Goal: Task Accomplishment & Management: Use online tool/utility

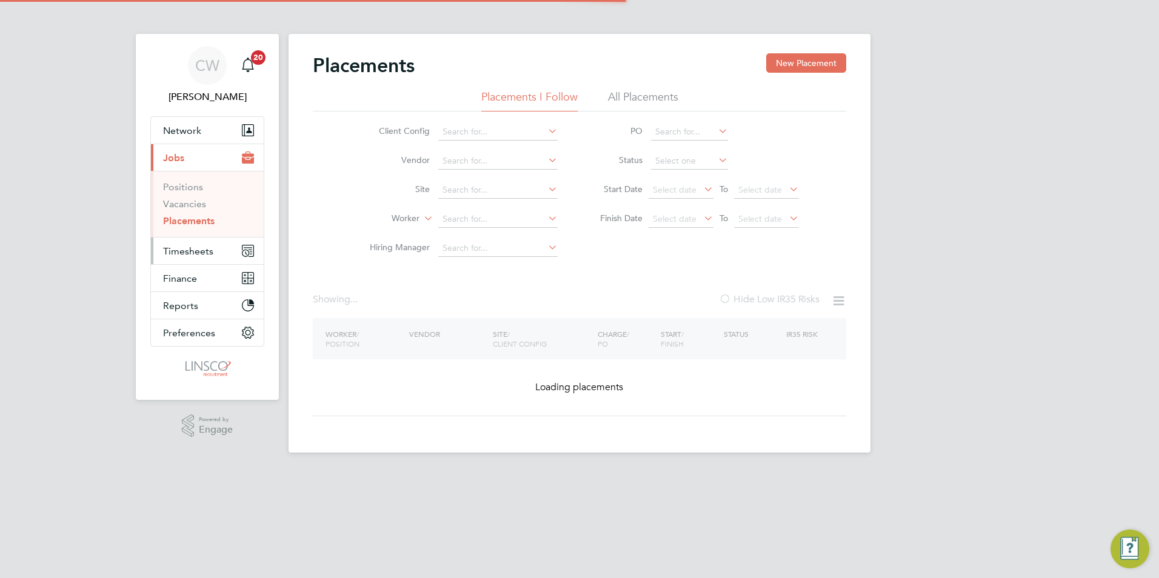
click at [196, 249] on span "Timesheets" at bounding box center [188, 252] width 50 height 12
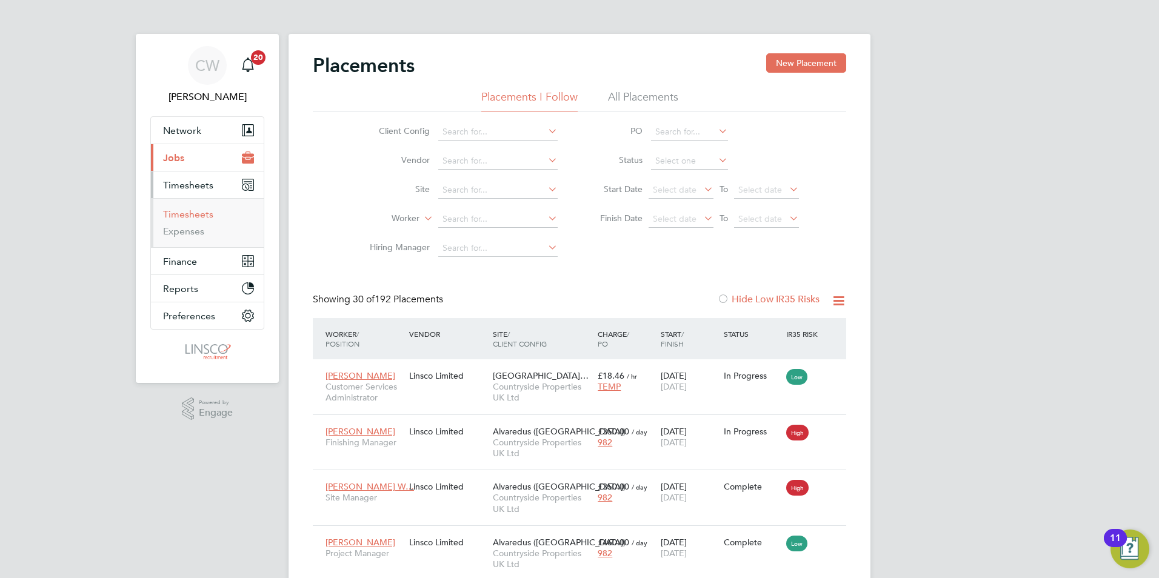
click at [191, 215] on link "Timesheets" at bounding box center [188, 215] width 50 height 12
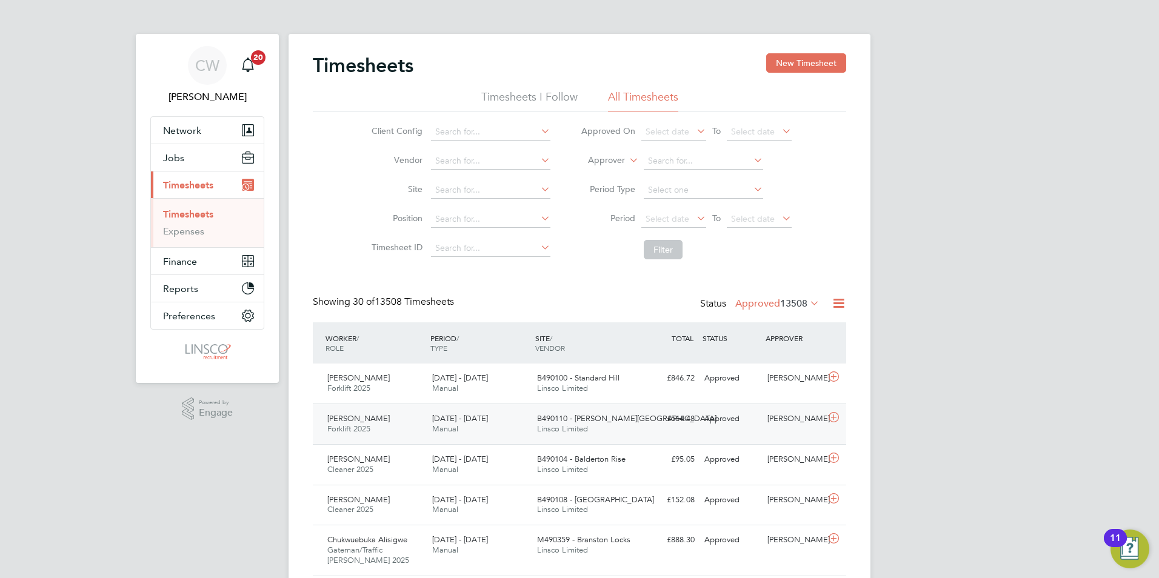
click at [836, 418] on icon at bounding box center [833, 418] width 15 height 10
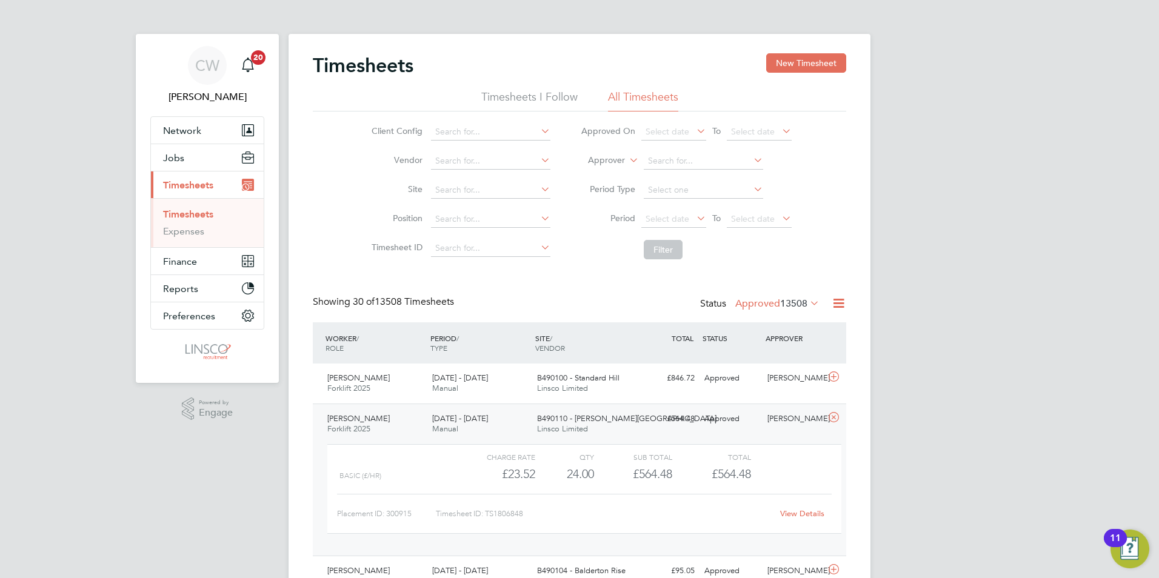
click at [804, 514] on link "View Details" at bounding box center [802, 514] width 44 height 10
